Goal: Find specific page/section: Find specific page/section

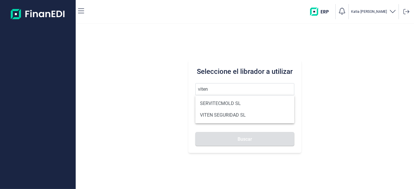
drag, startPoint x: 236, startPoint y: 115, endPoint x: 237, endPoint y: 122, distance: 7.1
click at [235, 117] on li "VITEN SEGURIDAD SL" at bounding box center [244, 115] width 99 height 12
type input "VITEN SEGURIDAD SL"
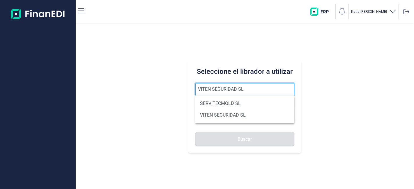
type input "B83744680"
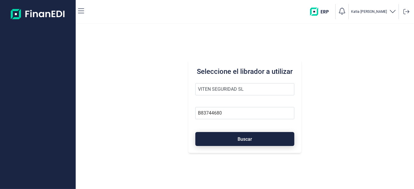
click at [247, 140] on span "Buscar" at bounding box center [245, 139] width 15 height 4
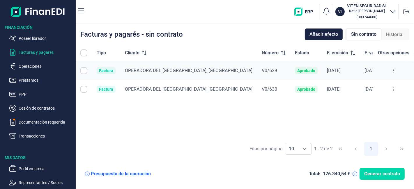
checkbox input "true"
click at [22, 135] on p "Transacciones" at bounding box center [46, 136] width 55 height 7
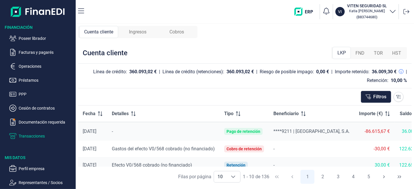
click at [134, 34] on span "Ingresos" at bounding box center [137, 32] width 17 height 7
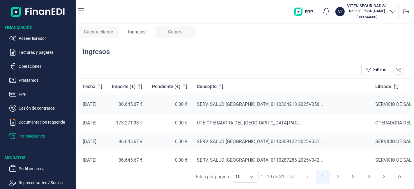
click at [178, 29] on span "Cobros" at bounding box center [175, 32] width 15 height 7
